Goal: Information Seeking & Learning: Learn about a topic

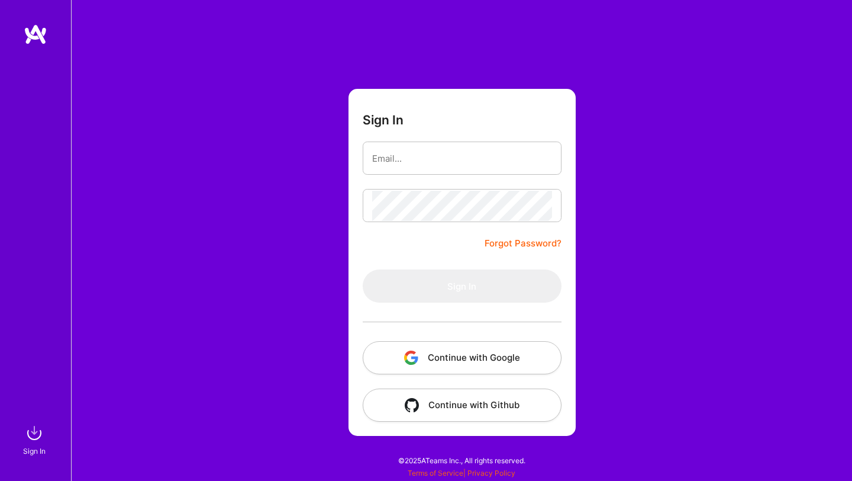
click at [457, 353] on button "Continue with Google" at bounding box center [462, 357] width 199 height 33
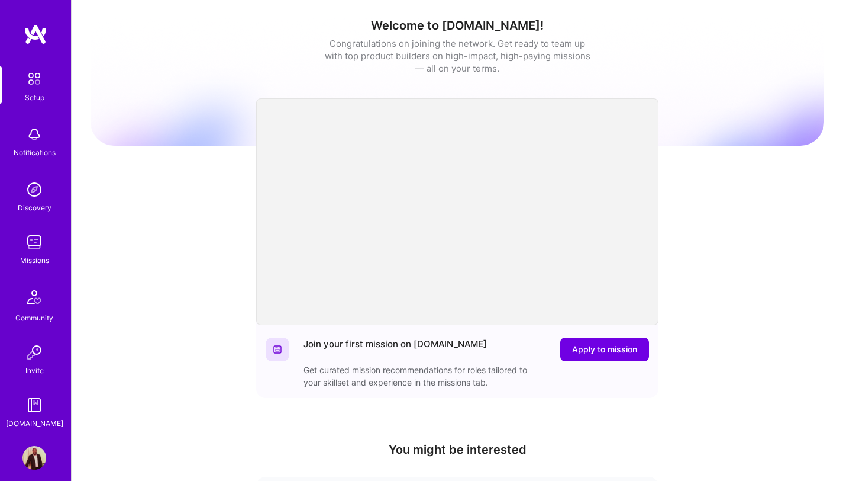
click at [23, 256] on div "Missions" at bounding box center [34, 260] width 29 height 12
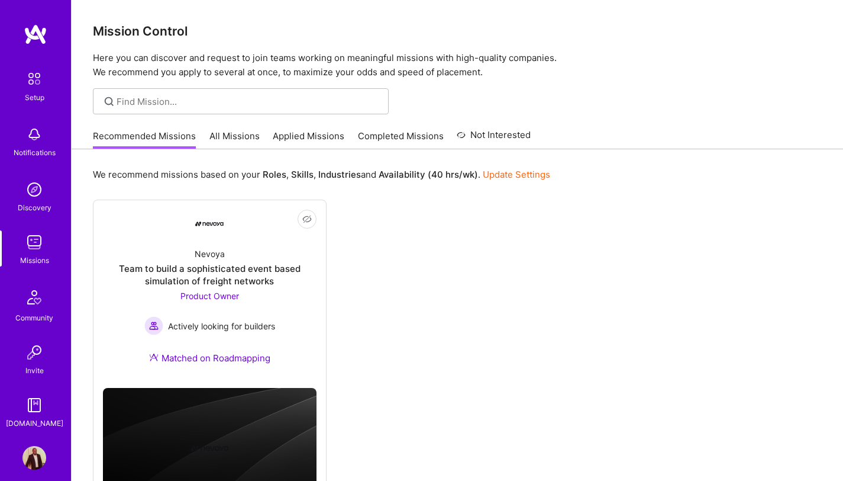
click at [227, 138] on link "All Missions" at bounding box center [234, 140] width 50 height 20
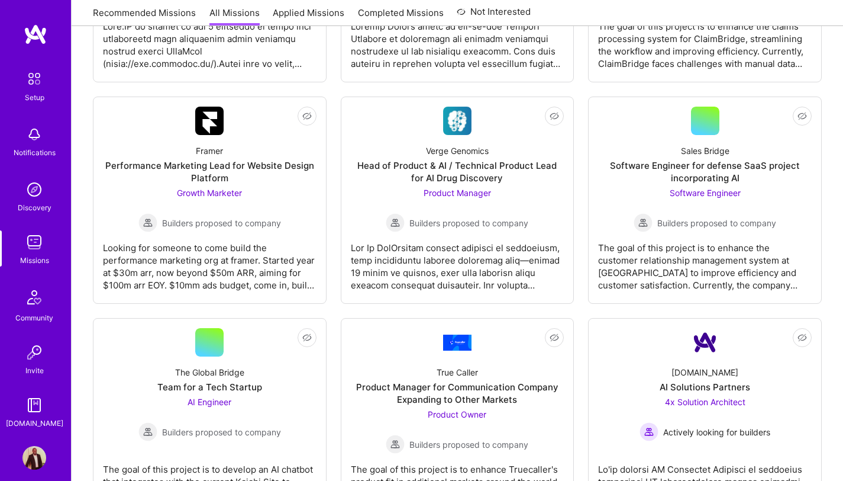
scroll to position [2500, 0]
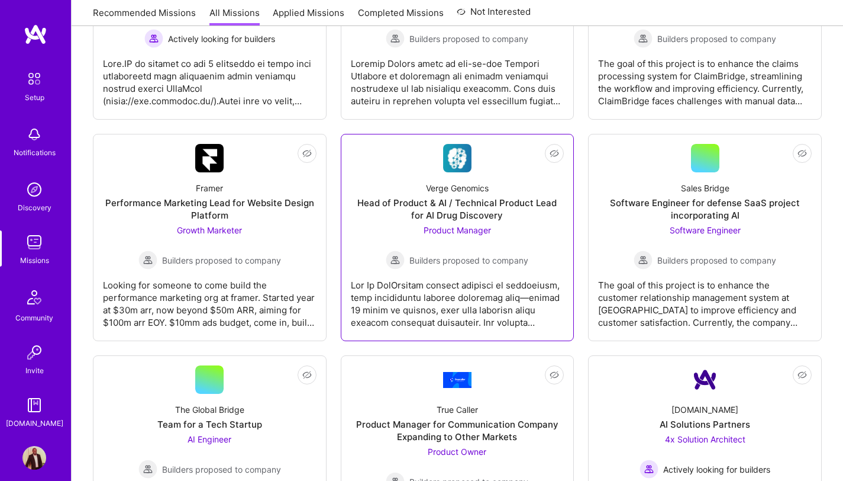
click at [428, 223] on div "Verge Genomics Head of Product & AI / Technical Product Lead for AI Drug Discov…" at bounding box center [458, 220] width 214 height 97
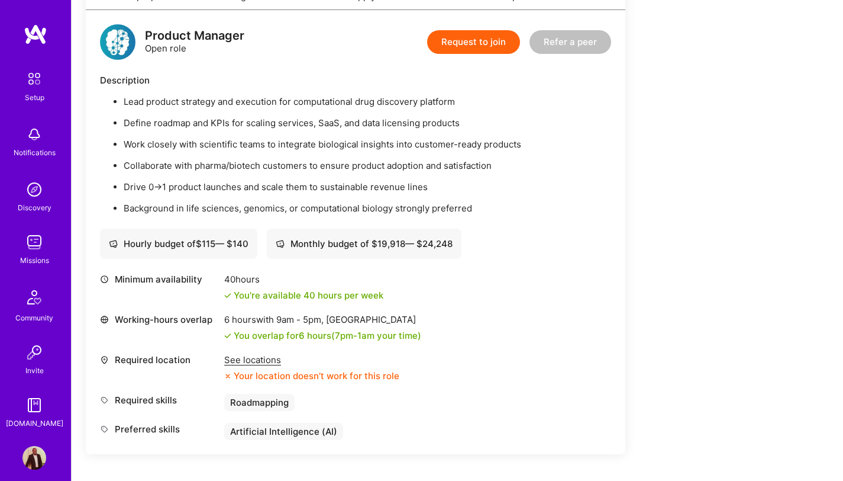
scroll to position [295, 0]
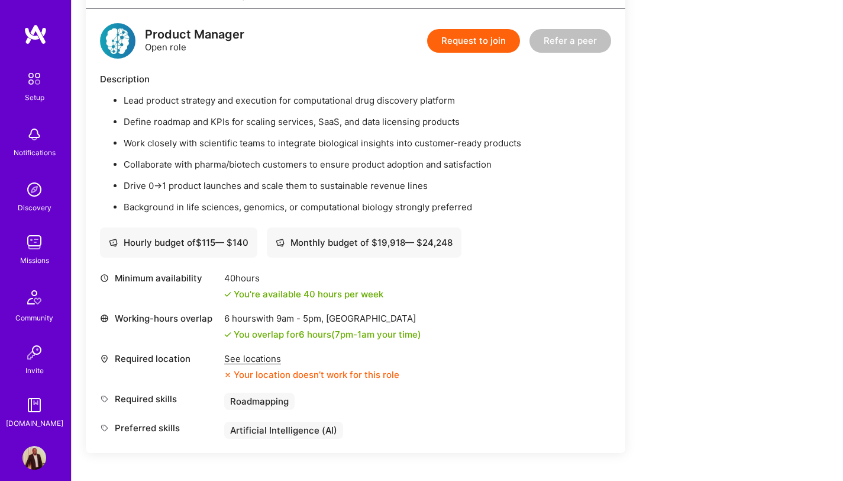
click at [263, 363] on div "See locations" at bounding box center [311, 358] width 175 height 12
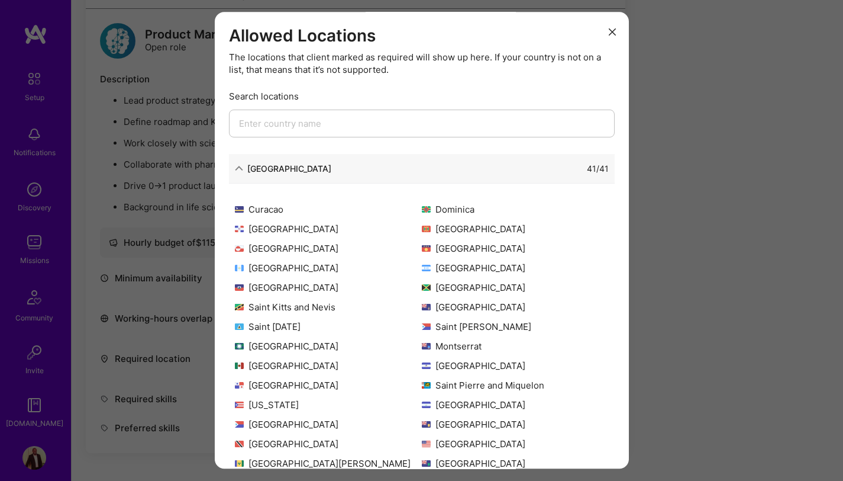
scroll to position [114, 0]
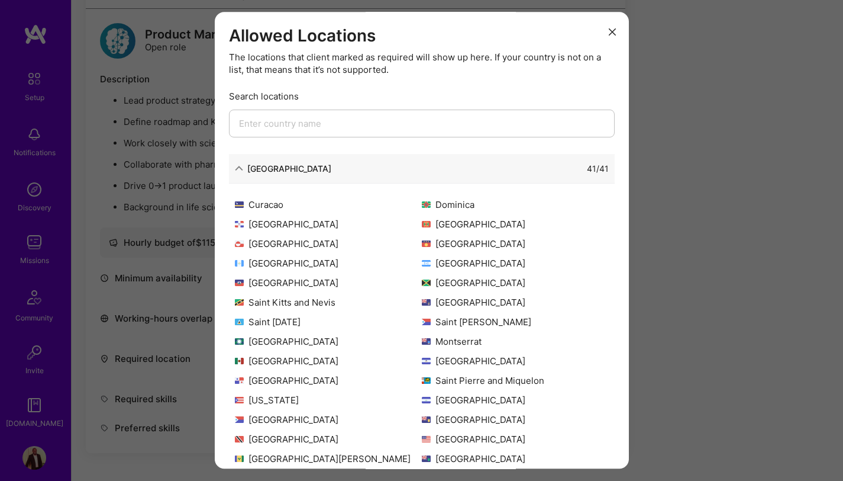
click at [610, 37] on button "modal" at bounding box center [612, 31] width 14 height 20
